Goal: Book appointment/travel/reservation

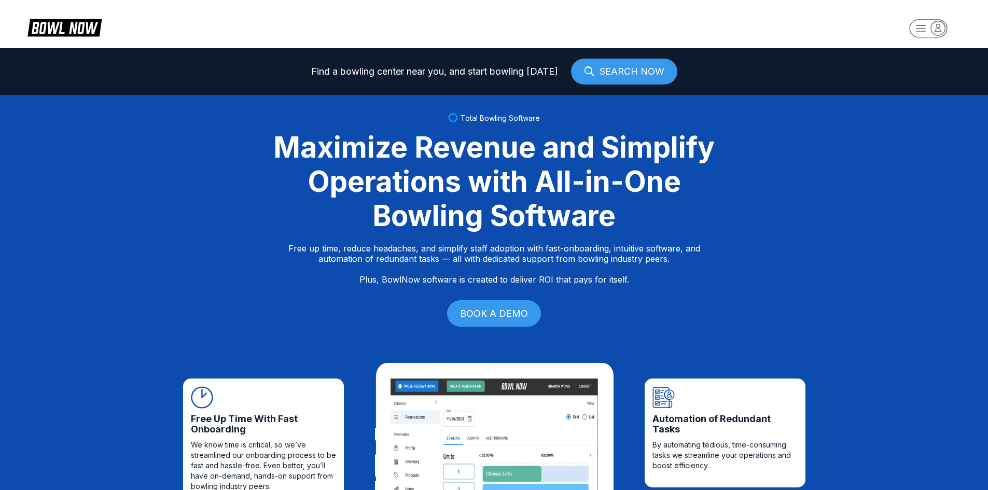
click at [924, 29] on rect "button" at bounding box center [928, 28] width 38 height 18
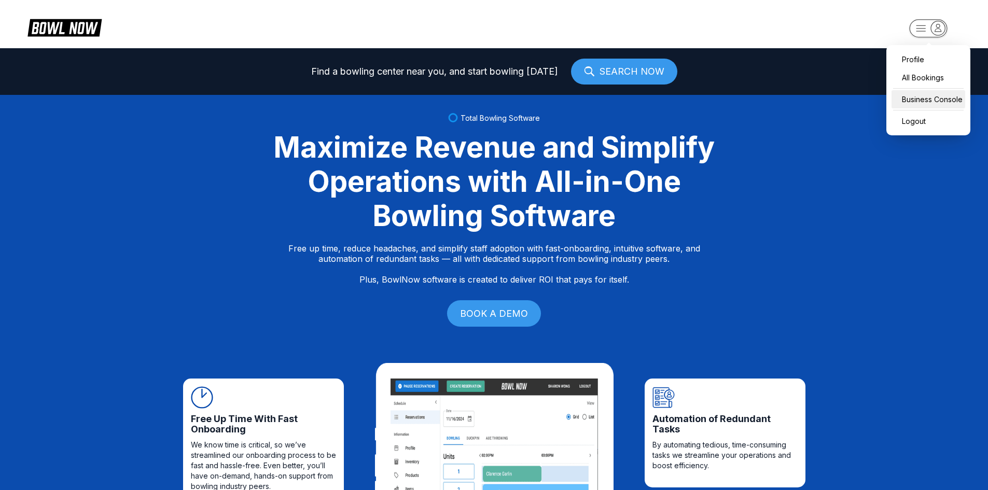
click at [928, 98] on div "Business Console" at bounding box center [929, 99] width 74 height 18
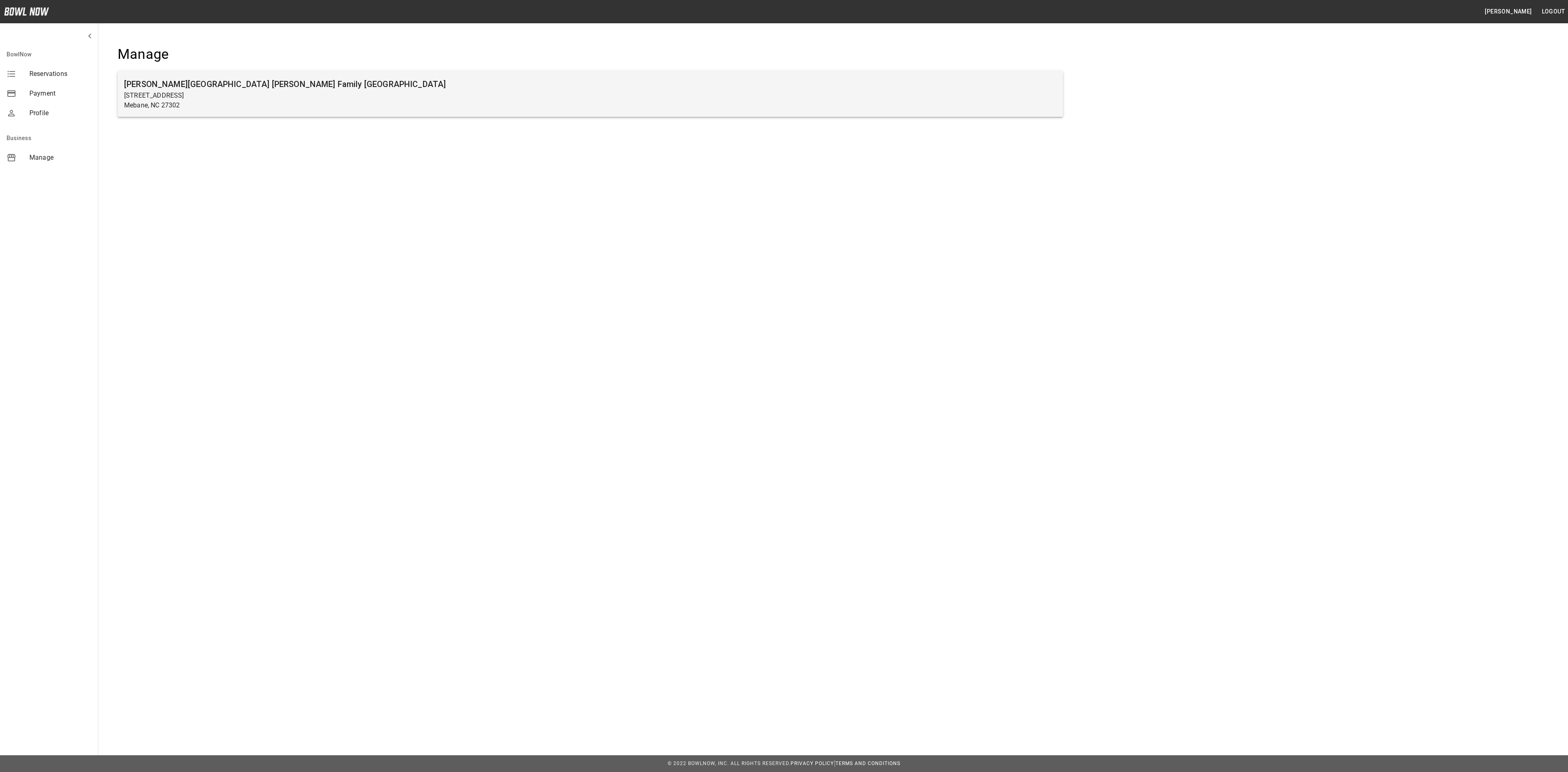
click at [234, 108] on p "Mebane, NC 27302" at bounding box center [590, 105] width 932 height 9
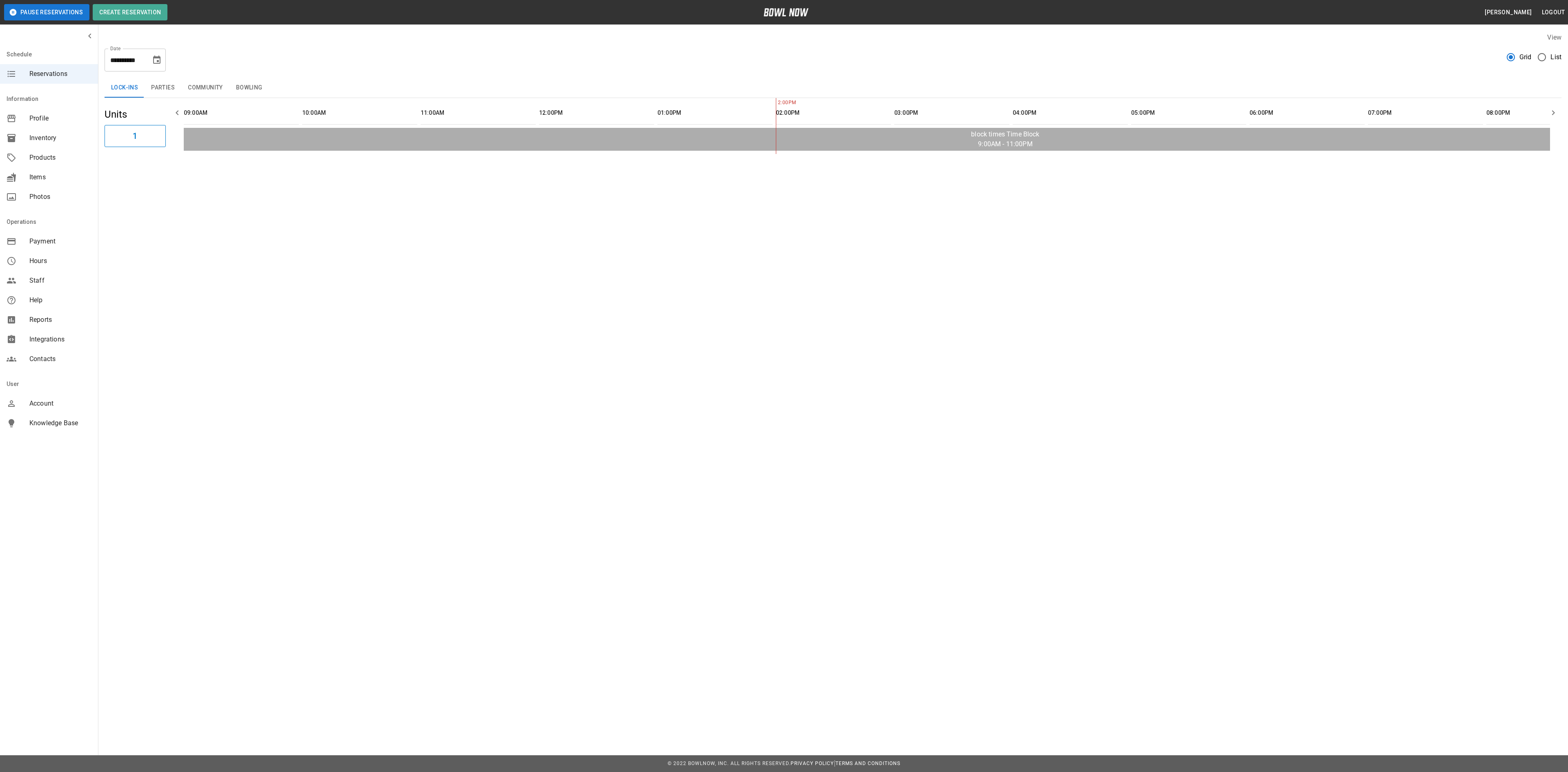
scroll to position [0, 592]
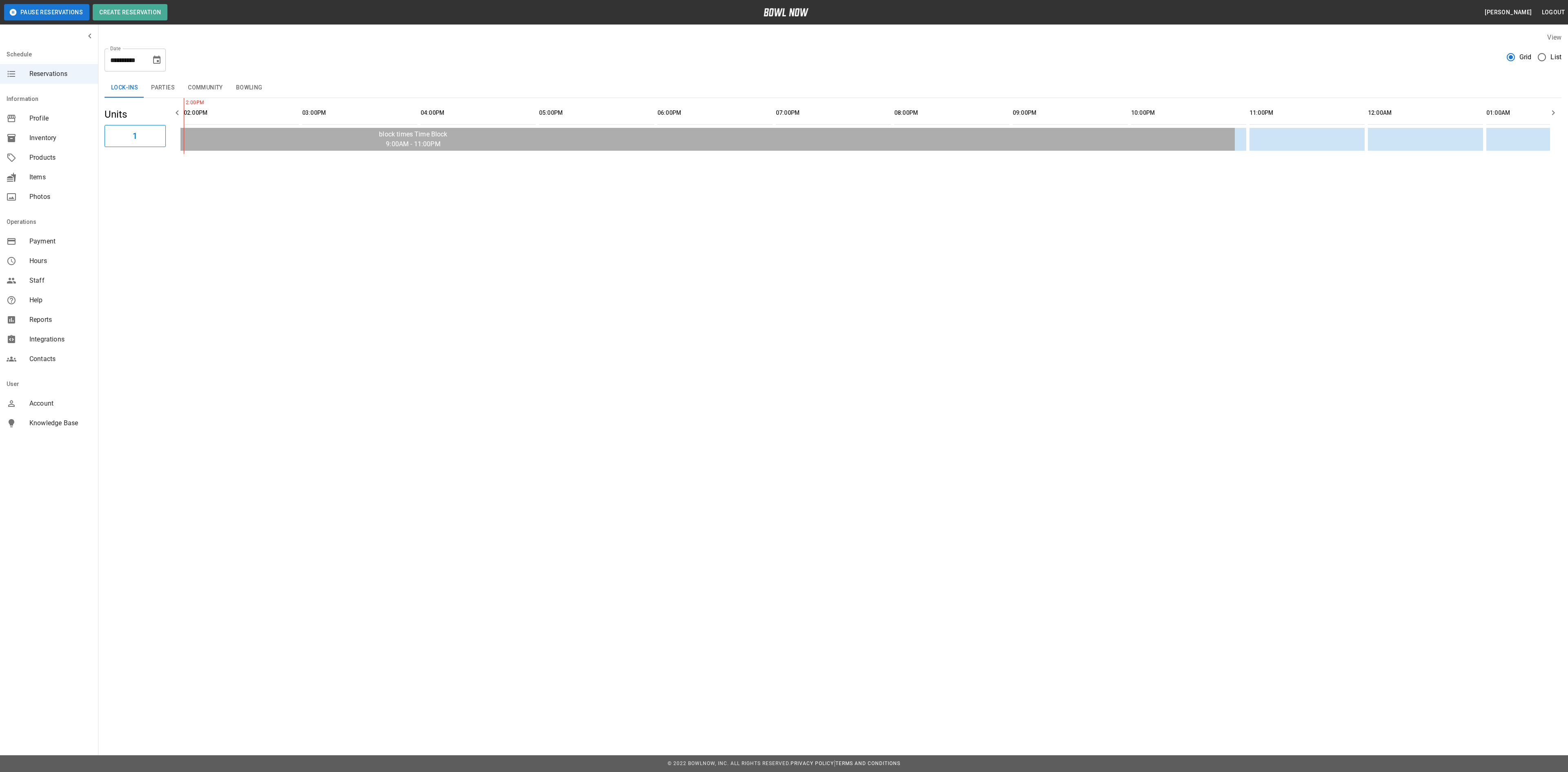
click at [151, 56] on button "Choose date, selected date is Sep 29, 2025" at bounding box center [157, 60] width 17 height 17
click at [182, 83] on icon "Next month" at bounding box center [178, 84] width 9 height 9
click at [157, 83] on icon "Previous month" at bounding box center [157, 84] width 3 height 5
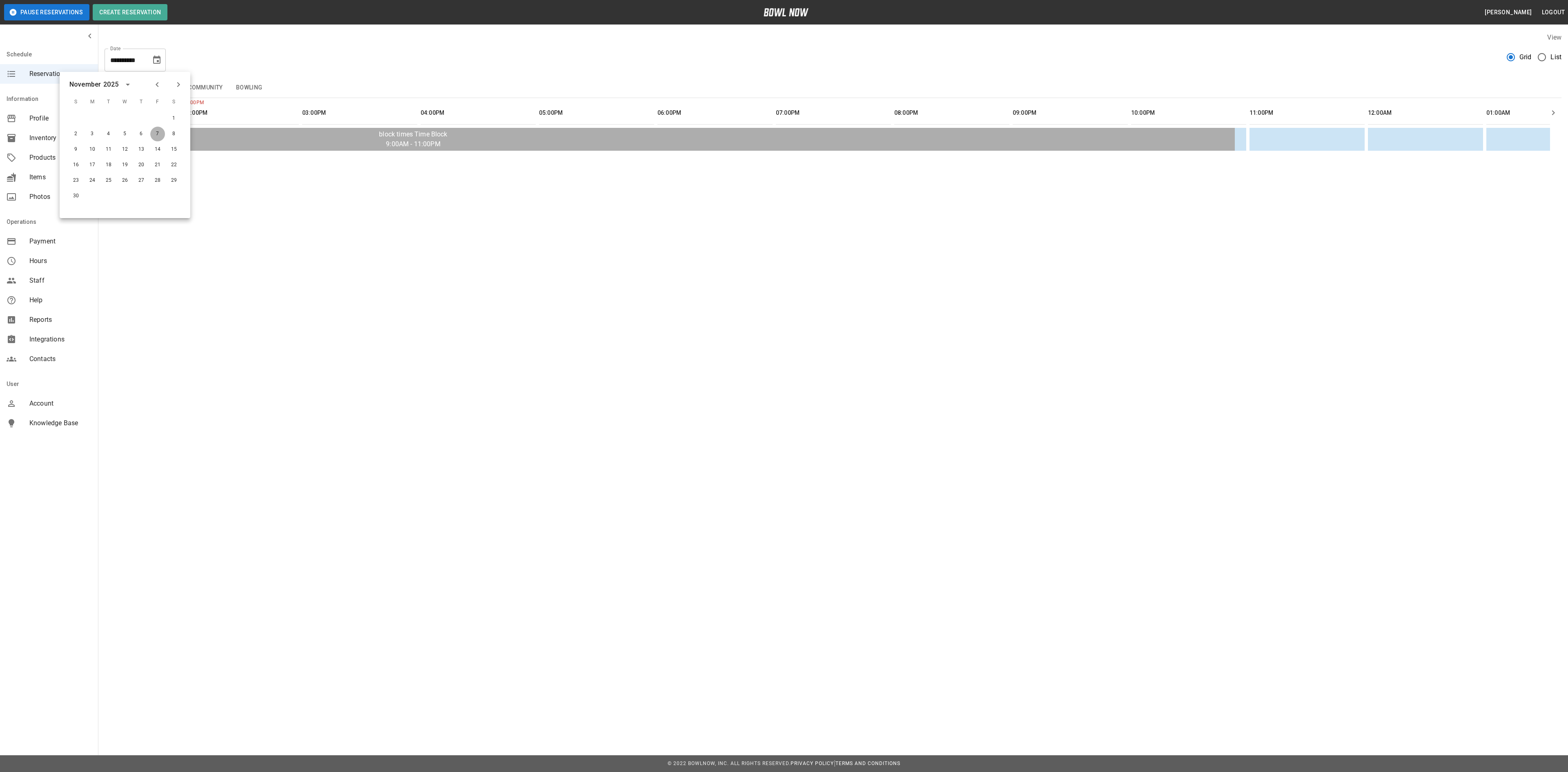
click at [159, 129] on button "7" at bounding box center [157, 134] width 15 height 15
click at [169, 87] on button "Parties" at bounding box center [163, 87] width 37 height 20
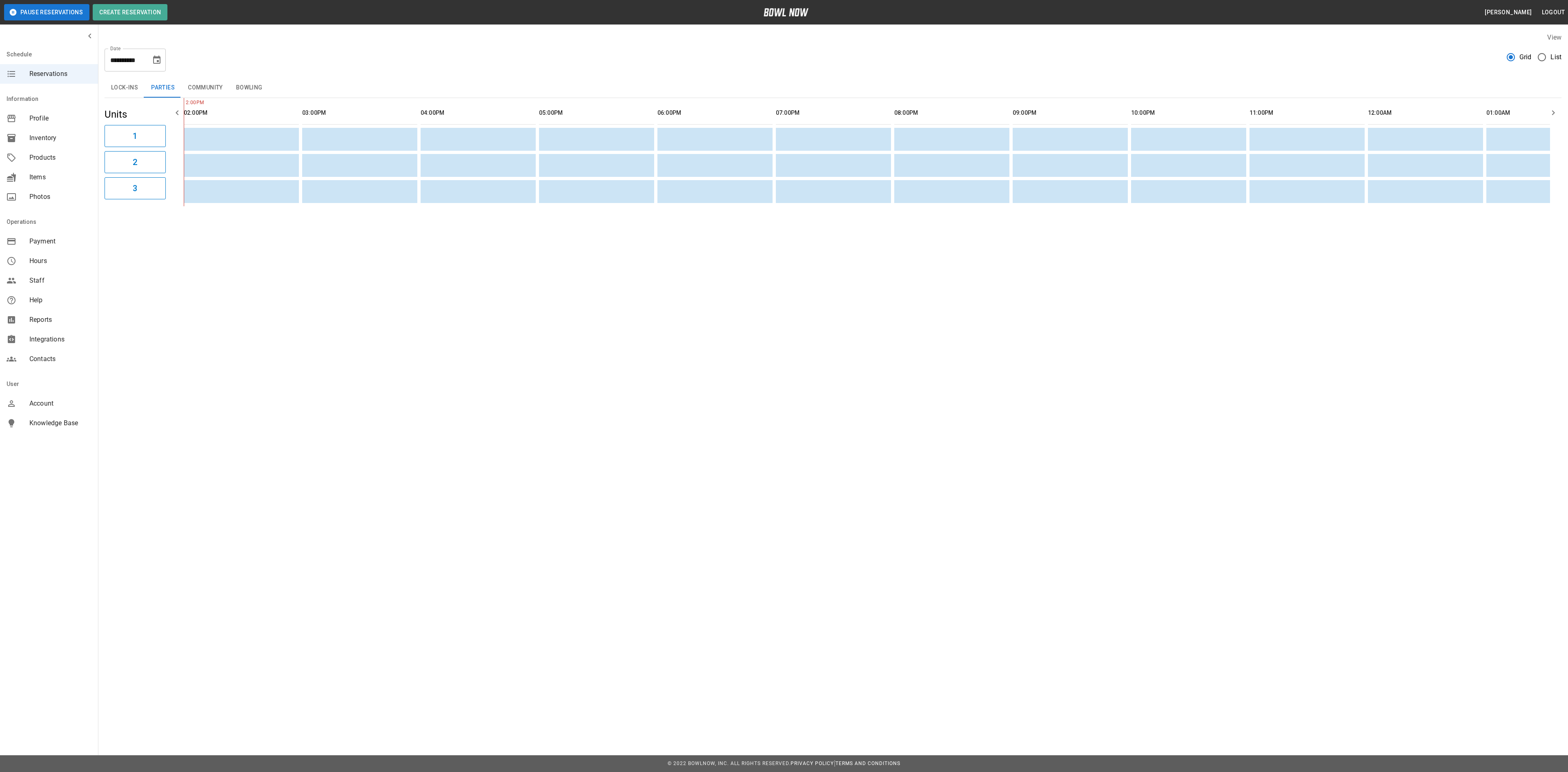
click at [200, 89] on button "Community" at bounding box center [205, 87] width 48 height 20
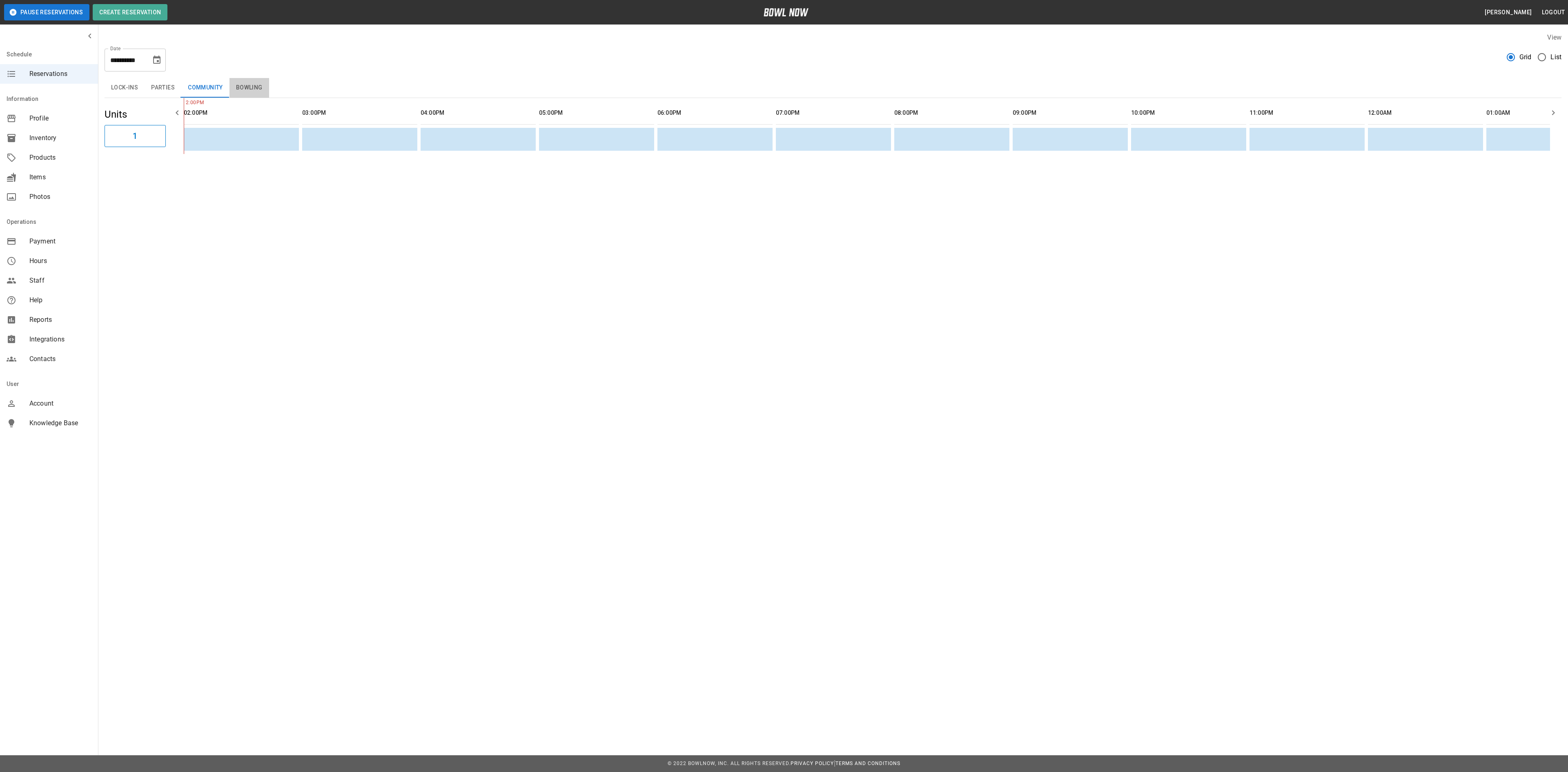
click at [239, 87] on button "Bowling" at bounding box center [250, 87] width 39 height 20
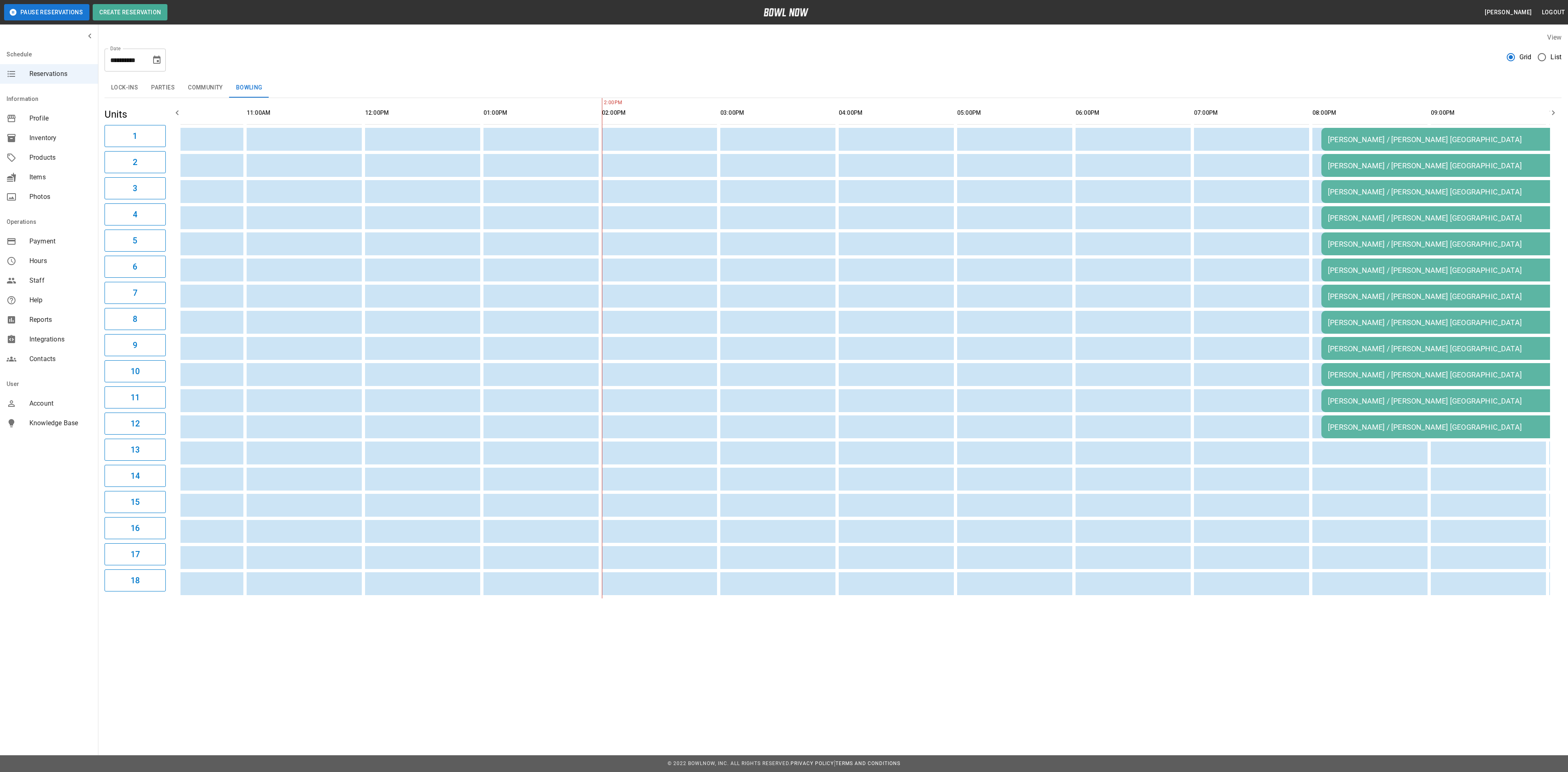
scroll to position [0, 0]
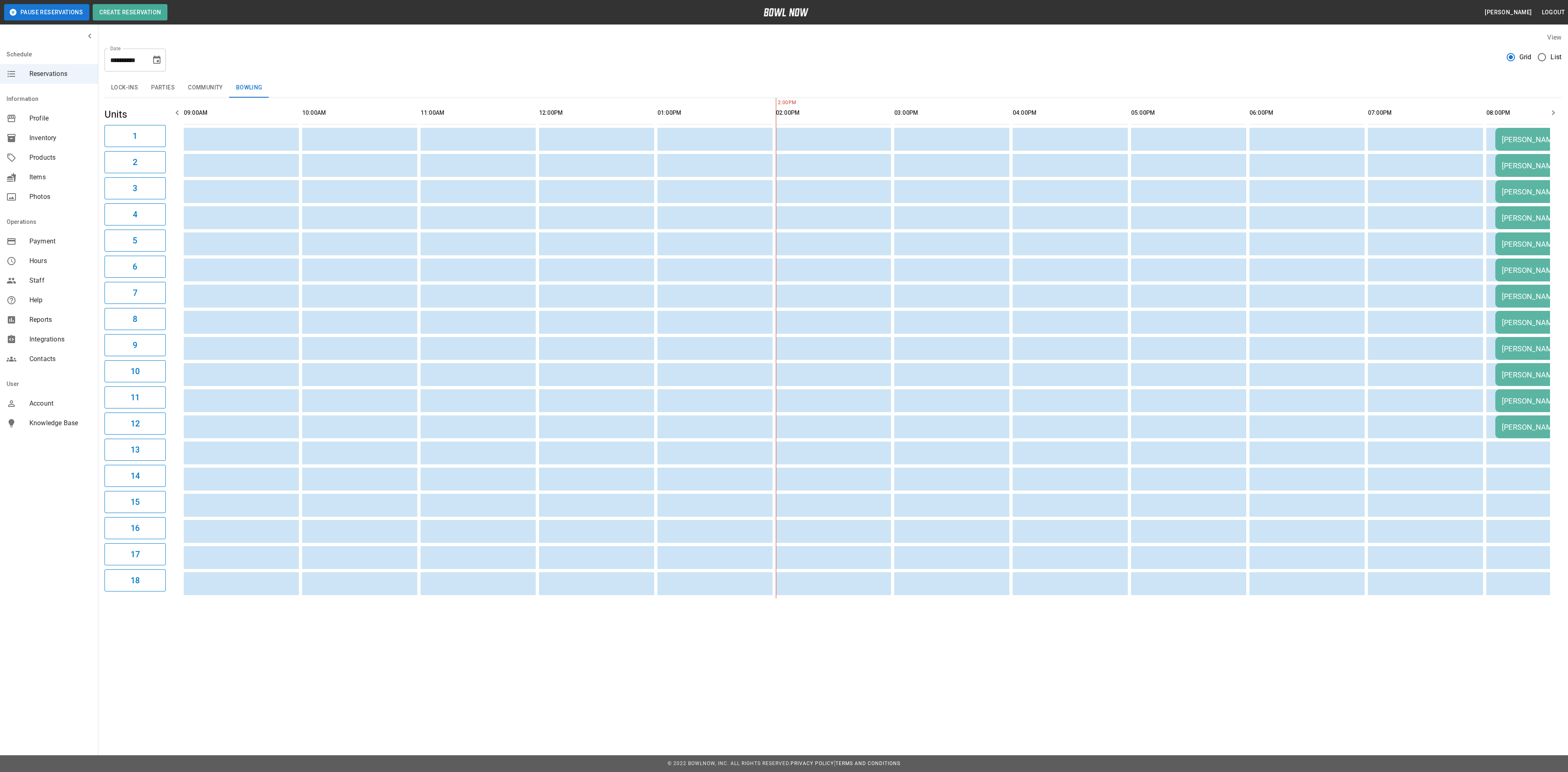
click at [153, 59] on icon "Choose date, selected date is Nov 7, 2025" at bounding box center [157, 60] width 7 height 8
click at [157, 87] on icon "Previous month" at bounding box center [157, 84] width 9 height 9
click at [181, 84] on icon "Next month" at bounding box center [178, 84] width 9 height 9
click at [106, 150] on button "14" at bounding box center [109, 150] width 15 height 15
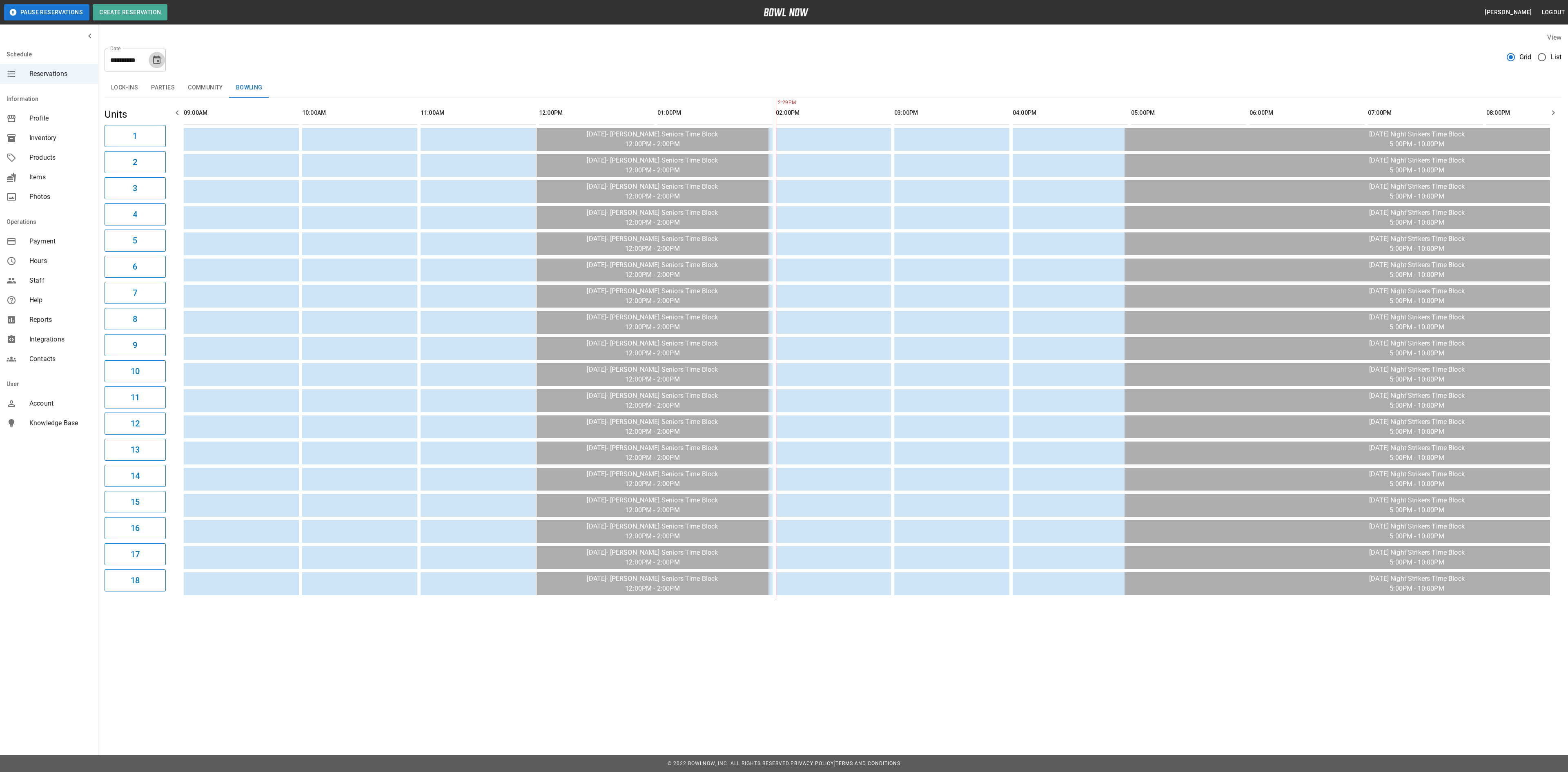
click at [151, 57] on button "Choose date, selected date is Oct 14, 2025" at bounding box center [157, 60] width 17 height 17
click at [155, 81] on icon "Previous month" at bounding box center [157, 84] width 9 height 9
click at [176, 90] on button "Next month" at bounding box center [179, 85] width 14 height 14
click at [107, 133] on button "7" at bounding box center [109, 135] width 15 height 15
click at [164, 60] on button "Choose date, selected date is Oct 7, 2025" at bounding box center [157, 60] width 17 height 17
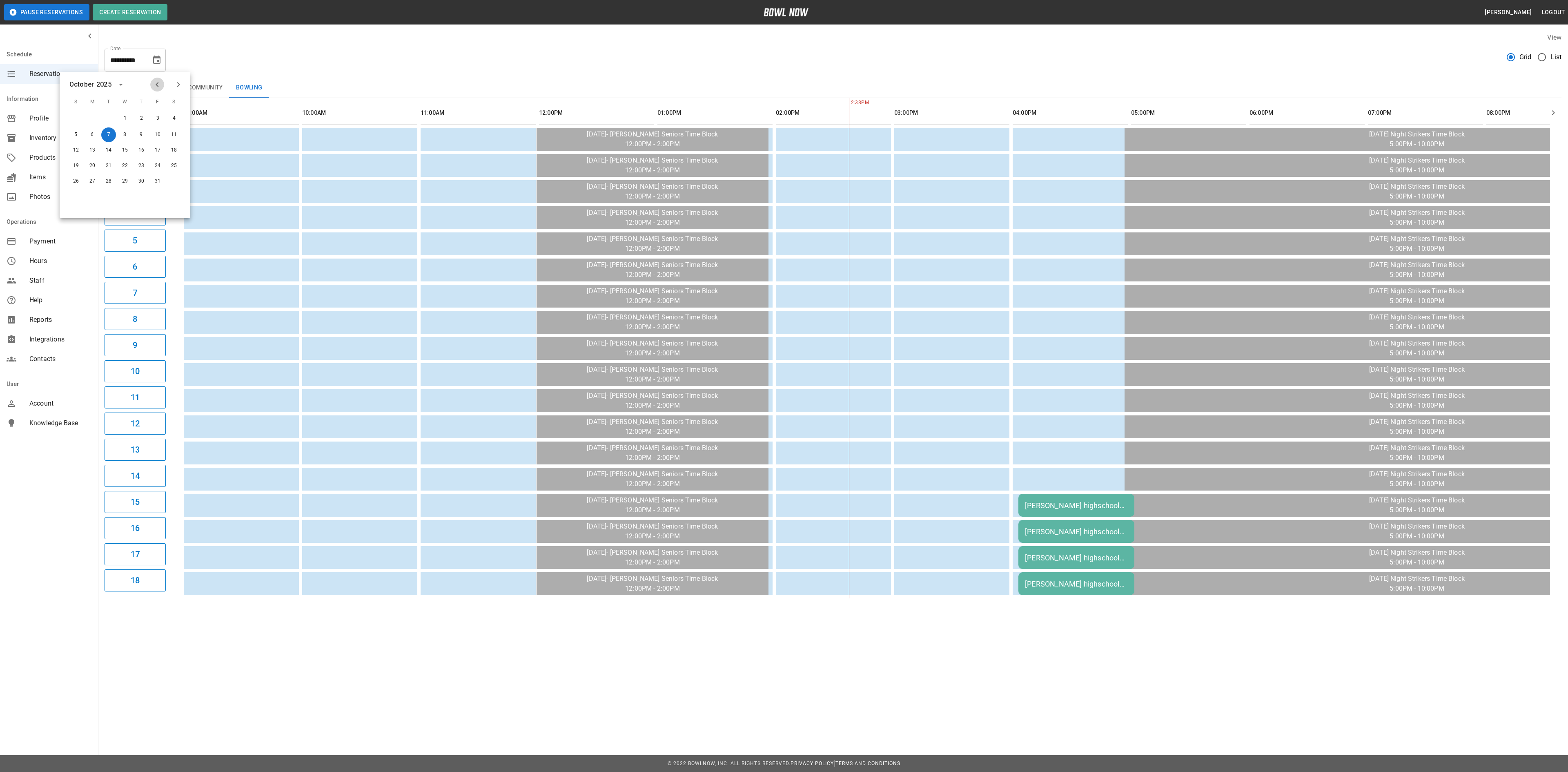
click at [151, 85] on button "Previous month" at bounding box center [157, 85] width 14 height 14
click at [113, 182] on button "30" at bounding box center [109, 180] width 15 height 15
type input "**********"
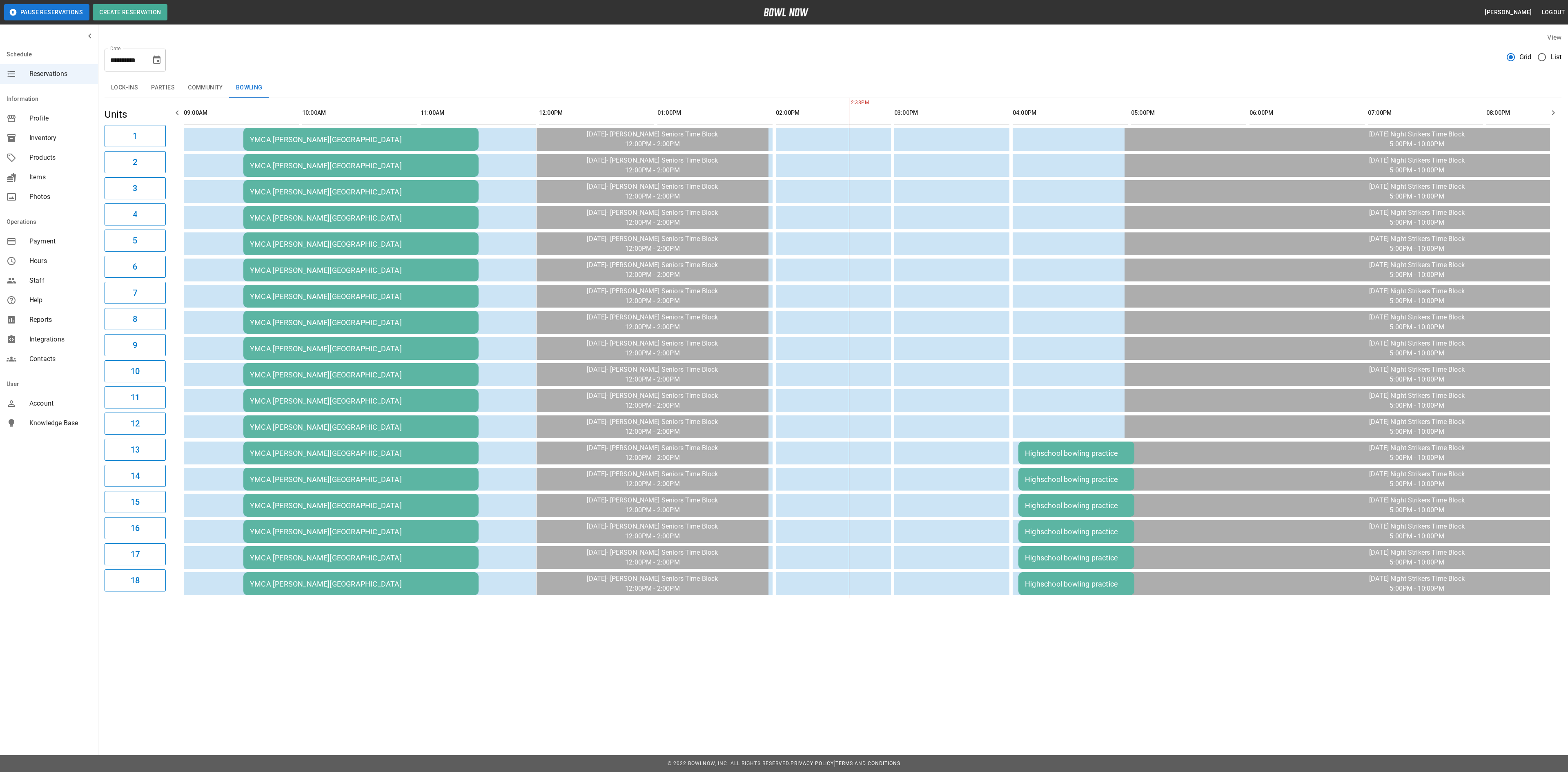
click at [317, 582] on div "YMCA [PERSON_NAME][GEOGRAPHIC_DATA]" at bounding box center [361, 583] width 222 height 9
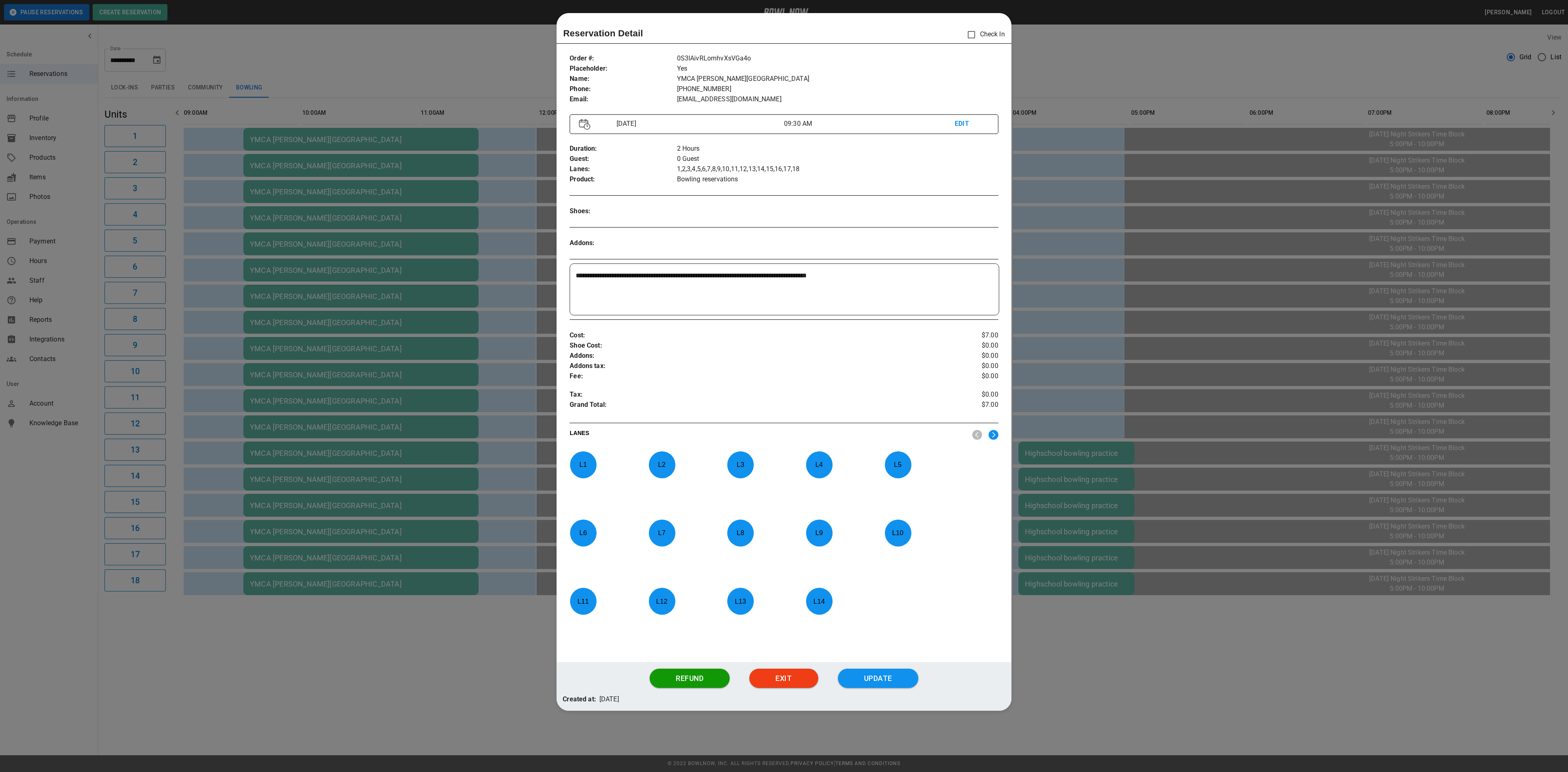
click at [537, 302] on div at bounding box center [784, 386] width 1568 height 772
